Goal: Task Accomplishment & Management: Use online tool/utility

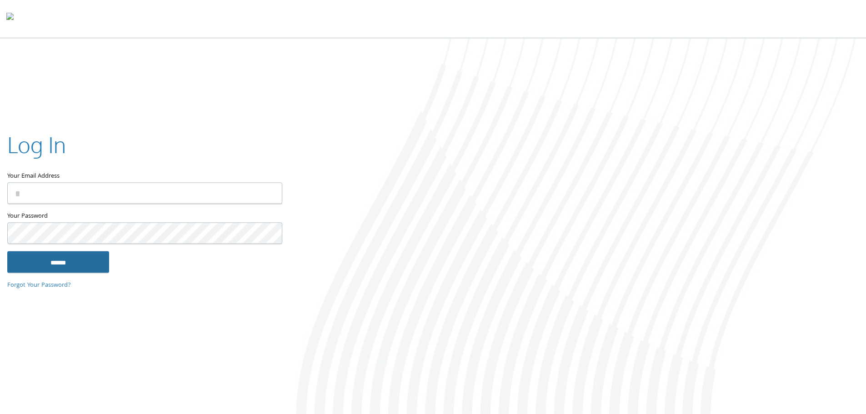
type input "**********"
click at [53, 269] on input "******" at bounding box center [58, 262] width 102 height 22
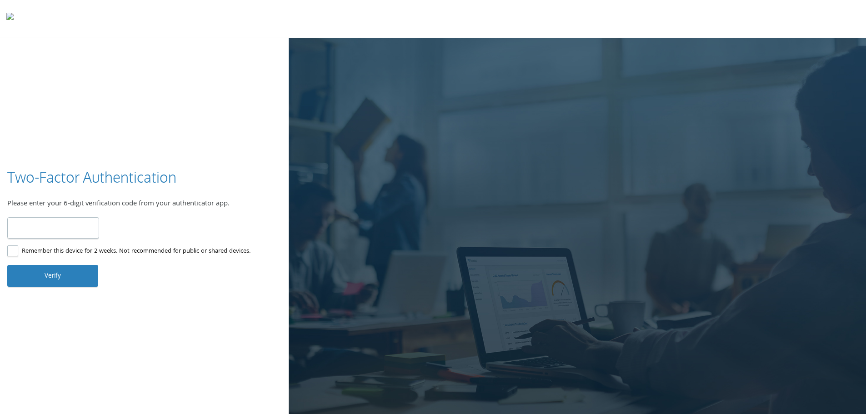
type input "******"
